Goal: Information Seeking & Learning: Find specific fact

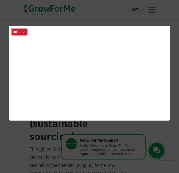
click at [16, 31] on button "Close" at bounding box center [19, 32] width 15 height 6
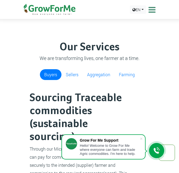
click at [151, 10] on icon at bounding box center [151, 10] width 8 height 8
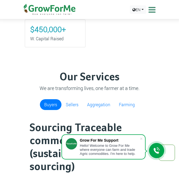
scroll to position [469, 0]
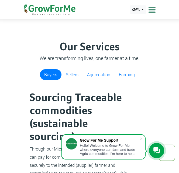
click at [151, 10] on icon at bounding box center [151, 10] width 8 height 8
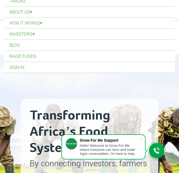
scroll to position [31, 0]
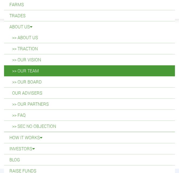
click at [33, 67] on link ">> Our Team" at bounding box center [89, 70] width 171 height 11
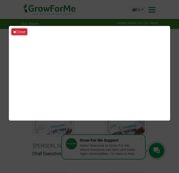
click at [19, 32] on button "Close" at bounding box center [19, 32] width 15 height 6
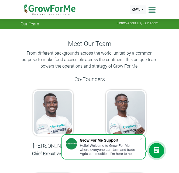
click at [120, 23] on link "Home" at bounding box center [121, 23] width 9 height 4
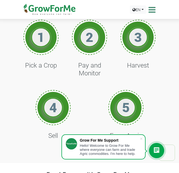
scroll to position [297, 0]
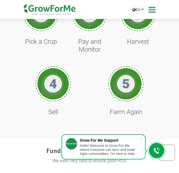
click at [154, 8] on icon at bounding box center [151, 10] width 8 height 8
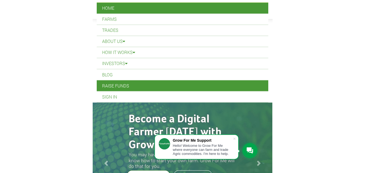
scroll to position [0, 0]
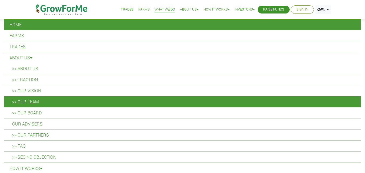
click at [70, 97] on link ">> Our Team" at bounding box center [182, 101] width 356 height 11
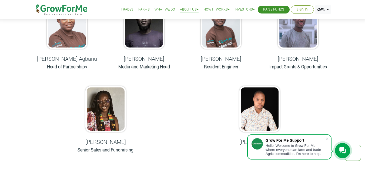
scroll to position [274, 0]
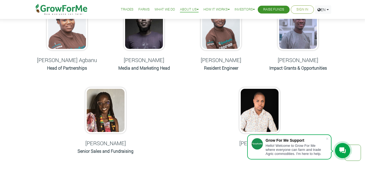
click at [156, 7] on link "What We Do" at bounding box center [164, 10] width 21 height 6
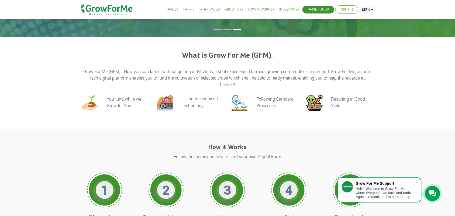
scroll to position [102, 0]
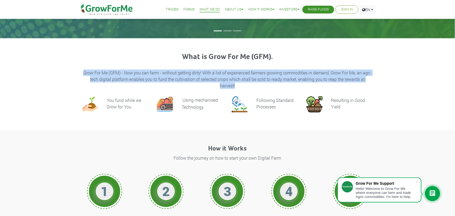
drag, startPoint x: 84, startPoint y: 73, endPoint x: 281, endPoint y: 86, distance: 197.4
click at [281, 86] on p "Grow For Me (GFM) - Now you can farm - without getting dirty! With a list of ex…" at bounding box center [228, 79] width 290 height 19
copy p "Grow For Me (GFM) - Now you can farm - without getting dirty! With a list of ex…"
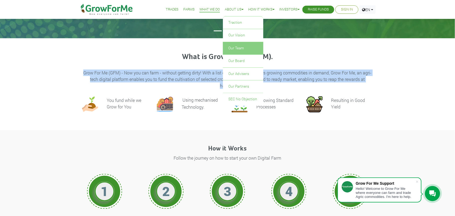
click at [238, 46] on link "Our Team" at bounding box center [243, 48] width 40 height 12
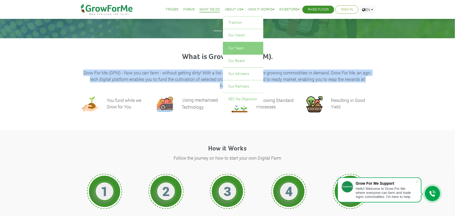
click at [238, 46] on link "Our Team" at bounding box center [243, 48] width 40 height 12
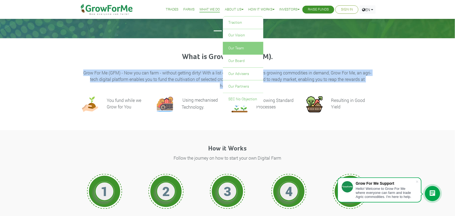
click at [238, 46] on link "Our Team" at bounding box center [243, 48] width 40 height 12
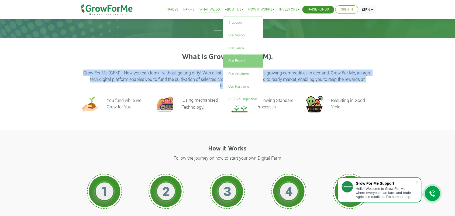
click at [233, 57] on link "Our Board" at bounding box center [243, 61] width 40 height 12
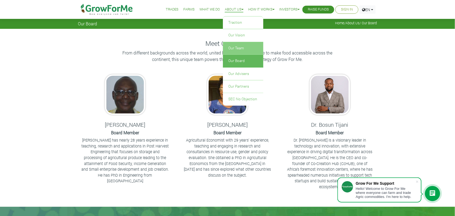
click at [237, 45] on link "Our Team" at bounding box center [243, 48] width 40 height 12
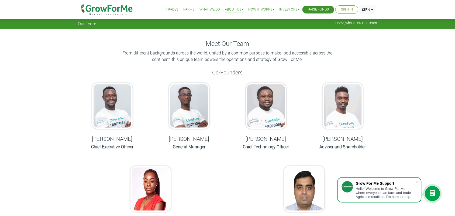
click at [111, 142] on h5 "Nana Prempeh" at bounding box center [112, 138] width 63 height 6
click at [111, 148] on h6 "Chief Executive Officer" at bounding box center [112, 146] width 63 height 5
drag, startPoint x: 88, startPoint y: 137, endPoint x: 135, endPoint y: 145, distance: 47.4
click at [135, 145] on div "Nana Prempeh Chief Executive Officer" at bounding box center [112, 117] width 69 height 79
click at [137, 144] on h6 "Chief Executive Officer" at bounding box center [112, 146] width 63 height 5
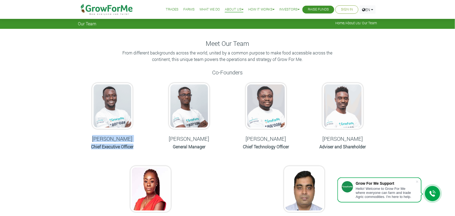
drag, startPoint x: 93, startPoint y: 138, endPoint x: 137, endPoint y: 145, distance: 43.7
click at [137, 145] on div "[PERSON_NAME] Chief Executive Officer" at bounding box center [112, 117] width 69 height 79
copy div "[PERSON_NAME] Chief Executive Officer"
